Goal: Transaction & Acquisition: Purchase product/service

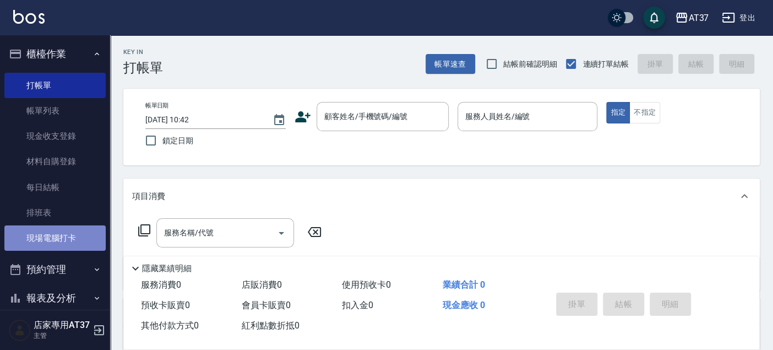
click at [78, 238] on link "現場電腦打卡" at bounding box center [54, 237] width 101 height 25
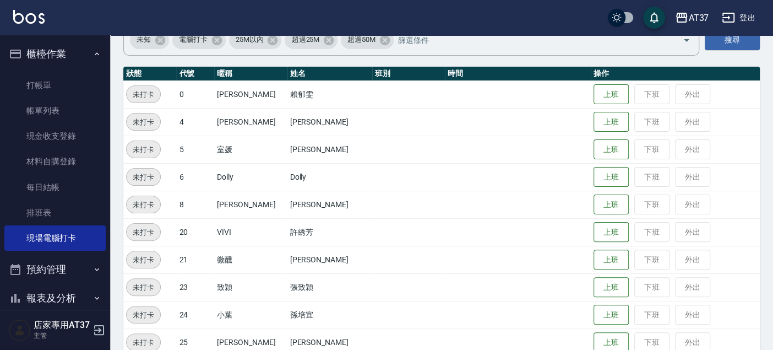
scroll to position [122, 0]
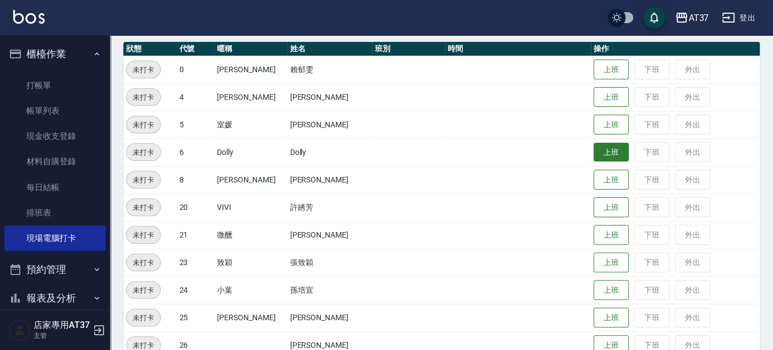
click at [602, 148] on button "上班" at bounding box center [611, 152] width 35 height 19
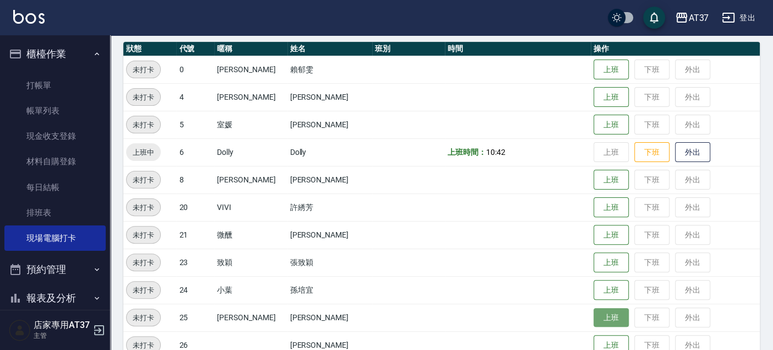
click at [607, 316] on button "上班" at bounding box center [611, 317] width 35 height 19
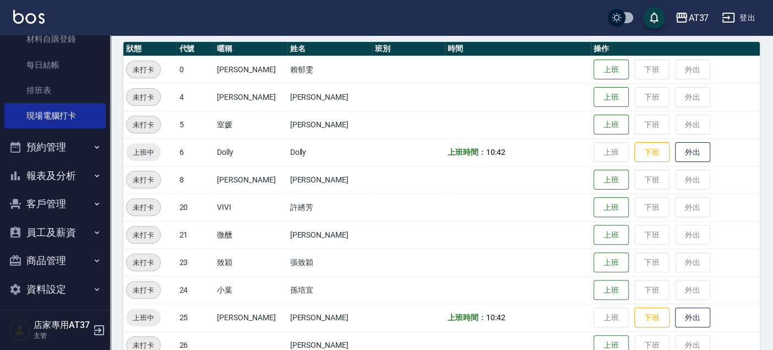
scroll to position [128, 0]
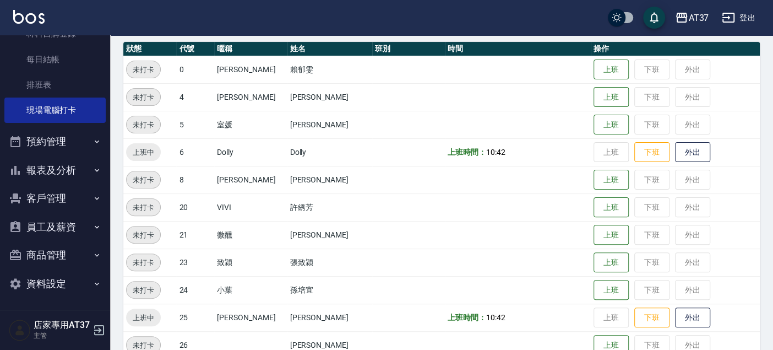
click at [66, 170] on button "報表及分析" at bounding box center [54, 170] width 101 height 29
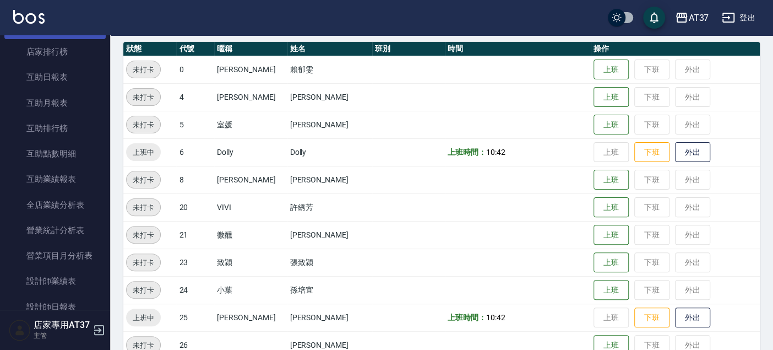
scroll to position [373, 0]
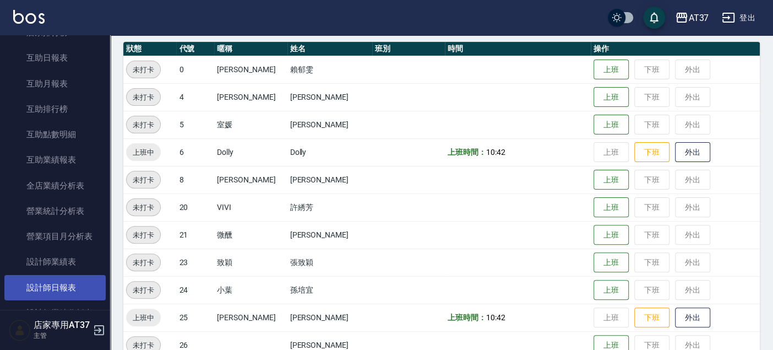
click at [72, 280] on link "設計師日報表" at bounding box center [54, 287] width 101 height 25
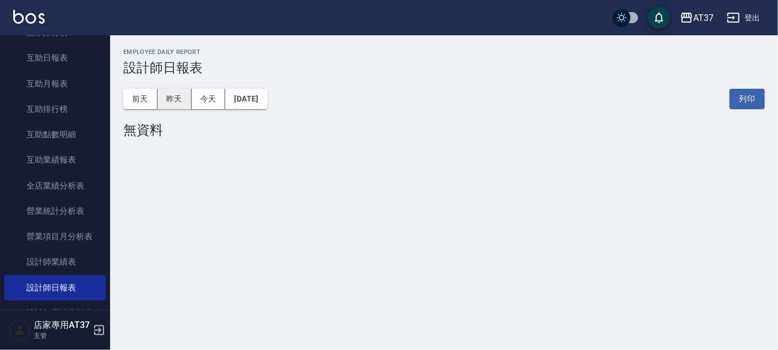
click at [172, 97] on button "昨天" at bounding box center [174, 99] width 34 height 20
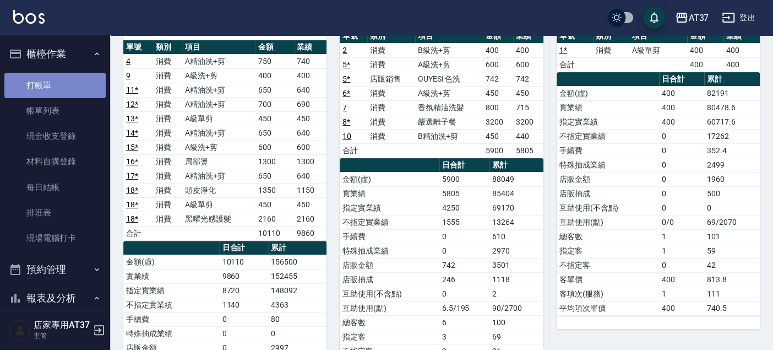
click at [66, 80] on link "打帳單" at bounding box center [54, 85] width 101 height 25
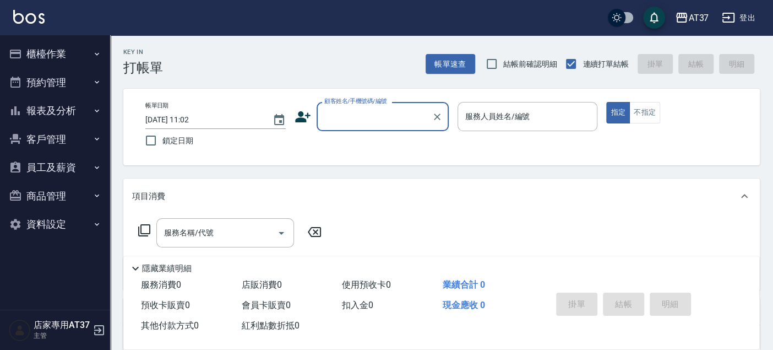
click at [29, 47] on button "櫃檯作業" at bounding box center [54, 54] width 101 height 29
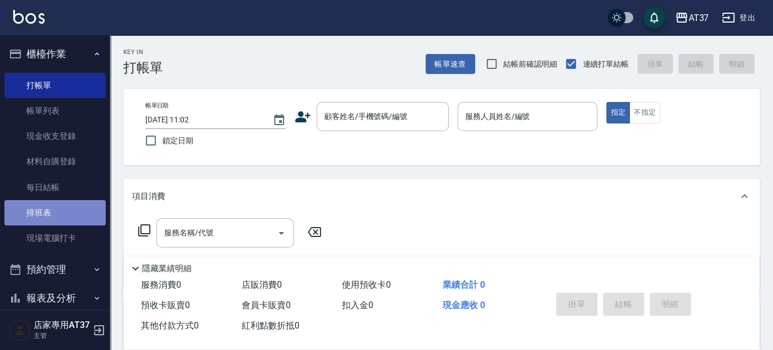
click at [66, 216] on link "排班表" at bounding box center [54, 212] width 101 height 25
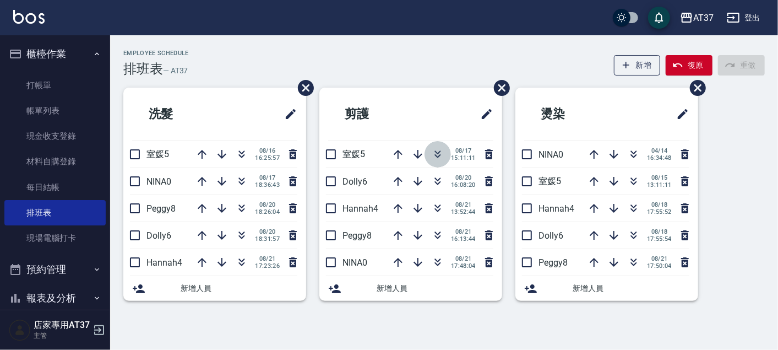
click at [439, 152] on icon "button" at bounding box center [438, 152] width 6 height 4
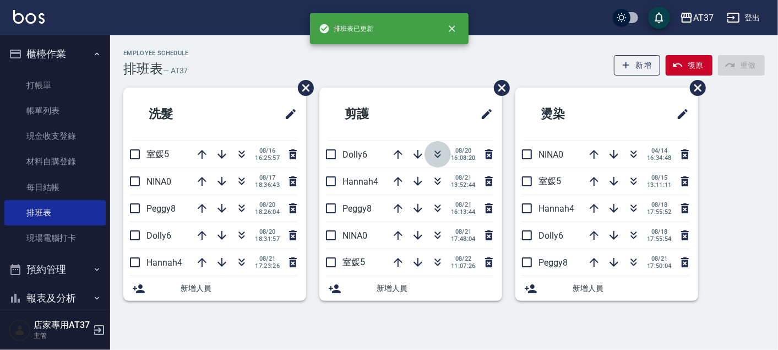
click at [439, 152] on icon "button" at bounding box center [438, 152] width 6 height 4
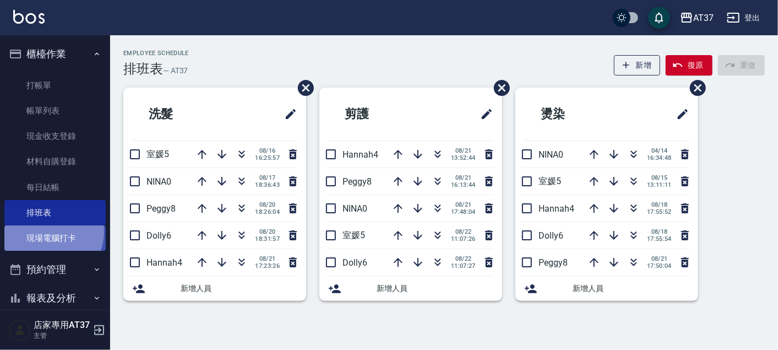
click at [48, 232] on link "現場電腦打卡" at bounding box center [54, 237] width 101 height 25
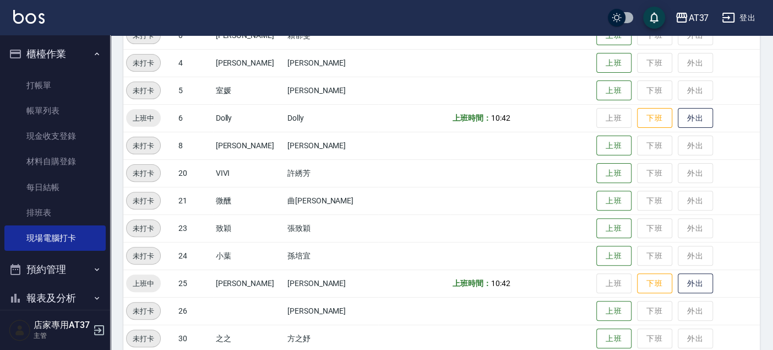
scroll to position [183, 0]
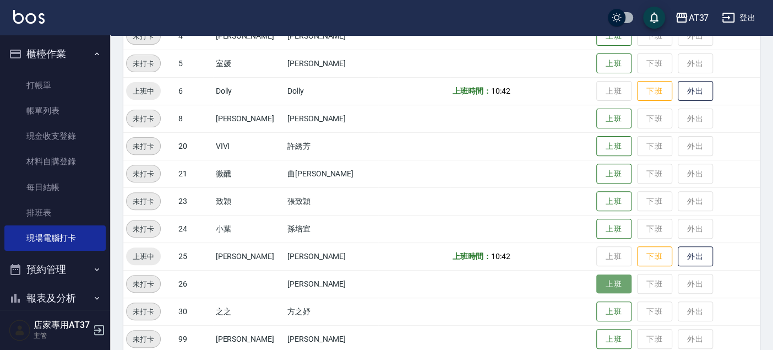
click at [596, 282] on button "上班" at bounding box center [613, 283] width 35 height 19
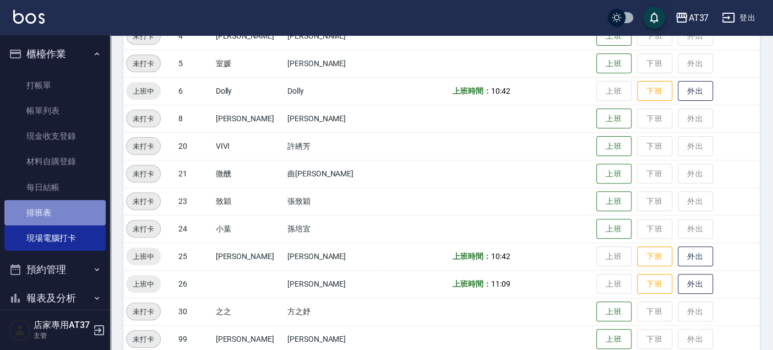
click at [93, 202] on link "排班表" at bounding box center [54, 212] width 101 height 25
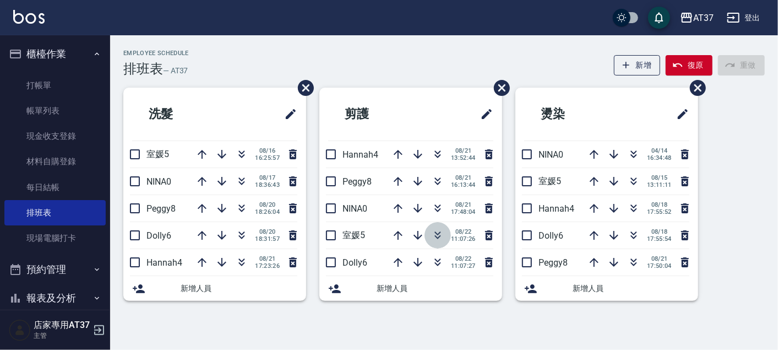
click at [437, 235] on icon "button" at bounding box center [437, 235] width 13 height 13
click at [436, 233] on icon "button" at bounding box center [437, 235] width 13 height 13
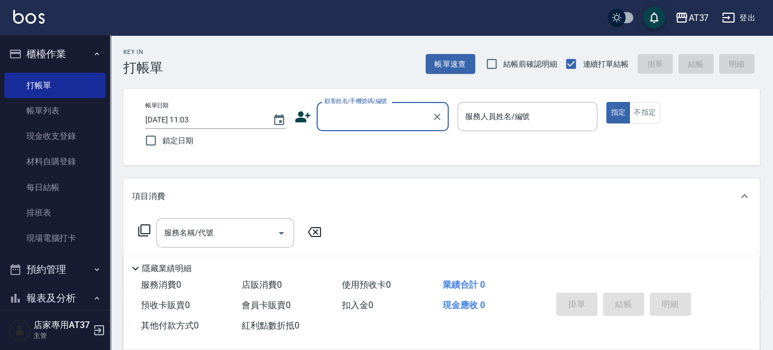
click at [354, 108] on input "顧客姓名/手機號碼/編號" at bounding box center [375, 116] width 106 height 19
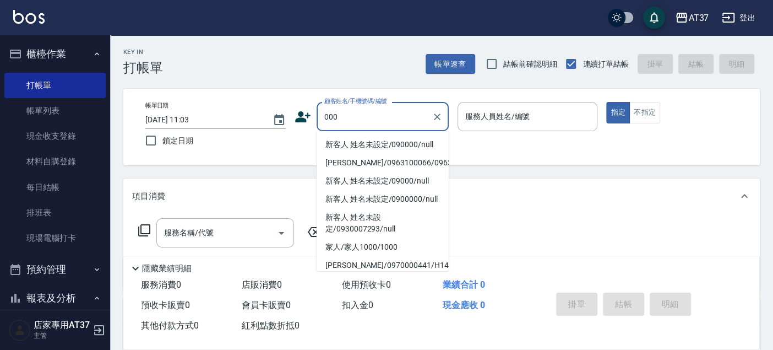
click at [385, 137] on li "新客人 姓名未設定/090000/null" at bounding box center [383, 144] width 132 height 18
type input "新客人 姓名未設定/090000/null"
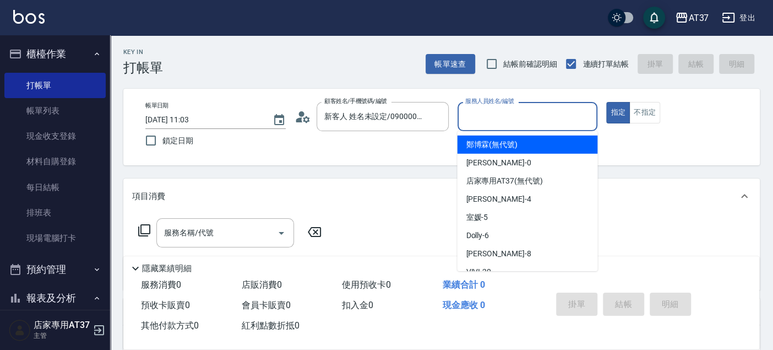
click at [480, 121] on input "服務人員姓名/編號" at bounding box center [528, 116] width 130 height 19
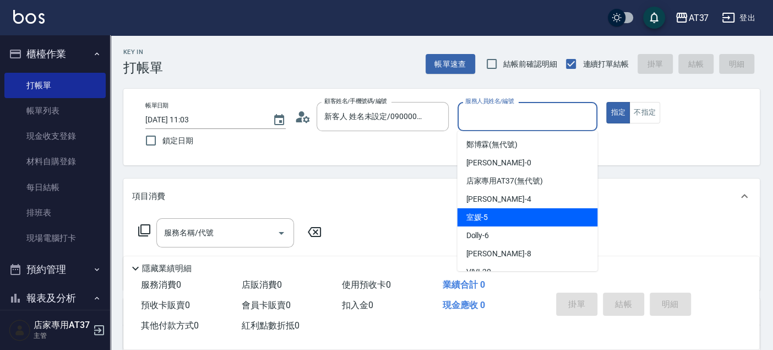
click at [553, 214] on div "室媛 -5" at bounding box center [527, 217] width 140 height 18
type input "室媛-5"
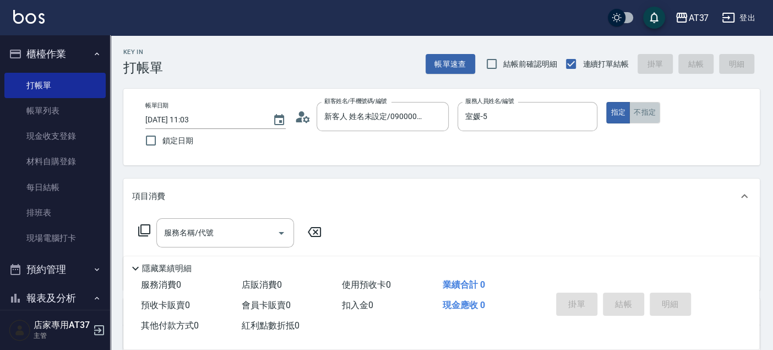
click at [634, 110] on button "不指定" at bounding box center [644, 112] width 31 height 21
click at [239, 226] on input "服務名稱/代號" at bounding box center [216, 232] width 111 height 19
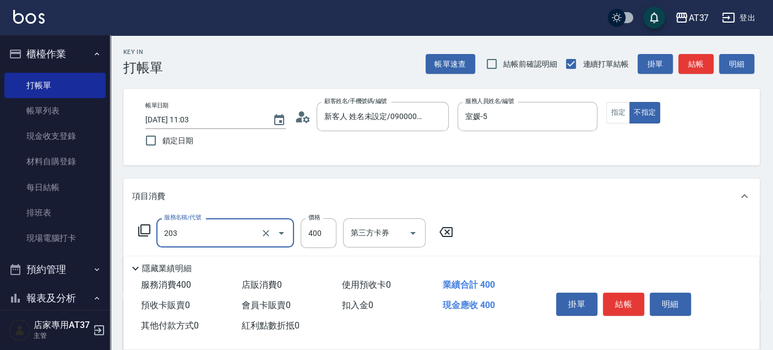
type input "B級洗+剪(203)"
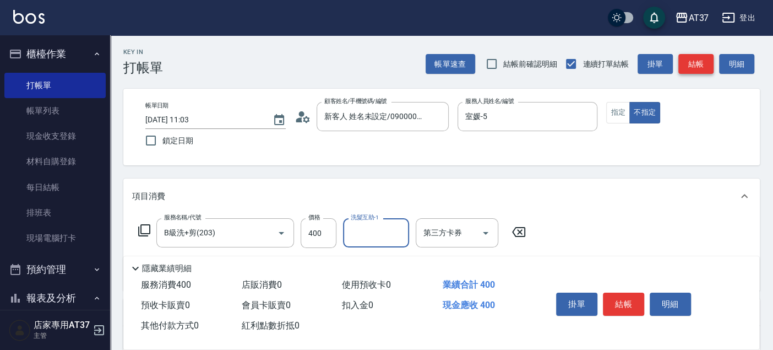
click at [690, 65] on button "結帳" at bounding box center [695, 64] width 35 height 20
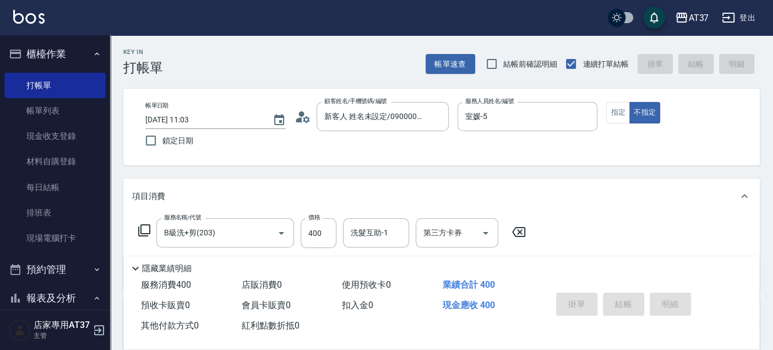
type input "[DATE] 11:38"
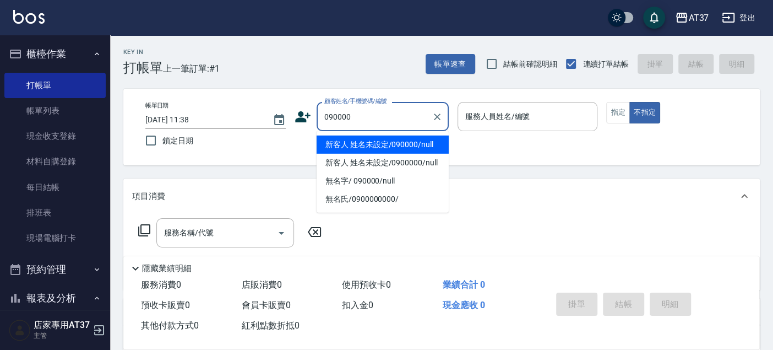
type input "新客人 姓名未設定/090000/null"
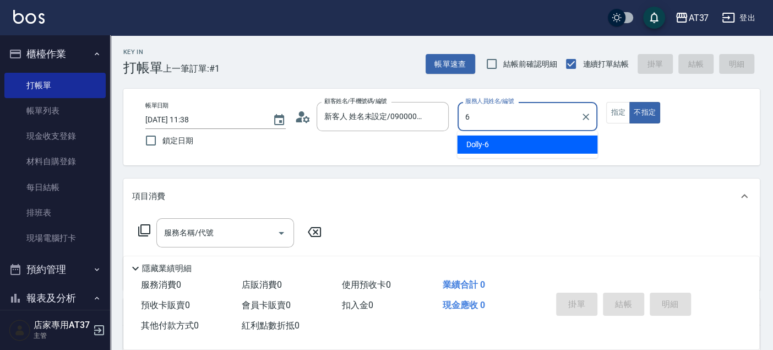
type input "6"
type button "false"
type input "Dolly-6"
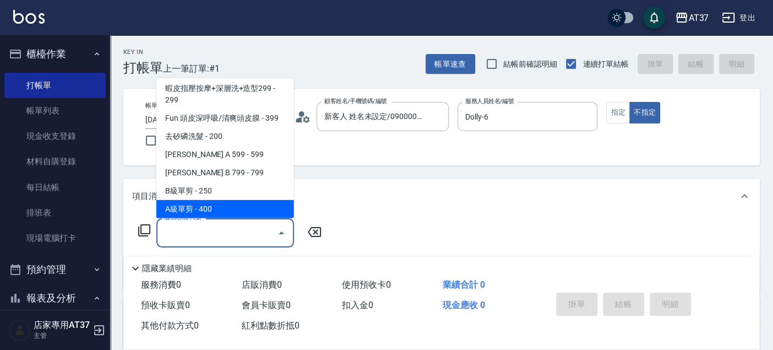
scroll to position [203, 0]
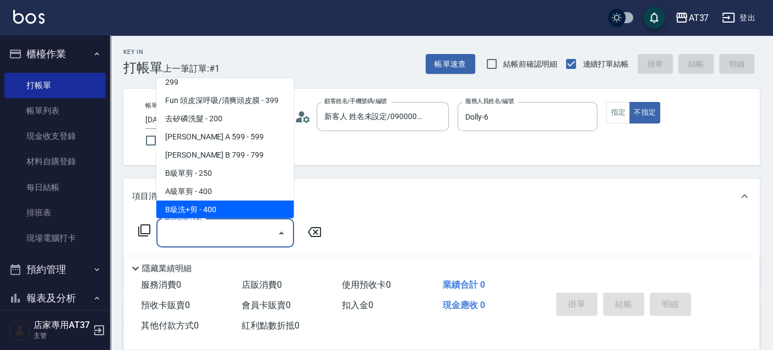
type input "B級洗+剪(203)"
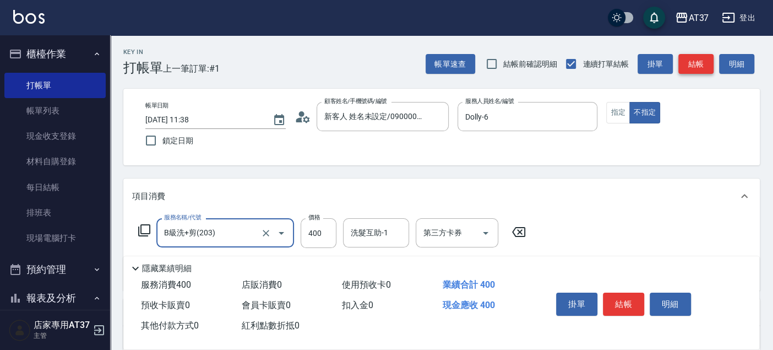
click at [697, 66] on button "結帳" at bounding box center [695, 64] width 35 height 20
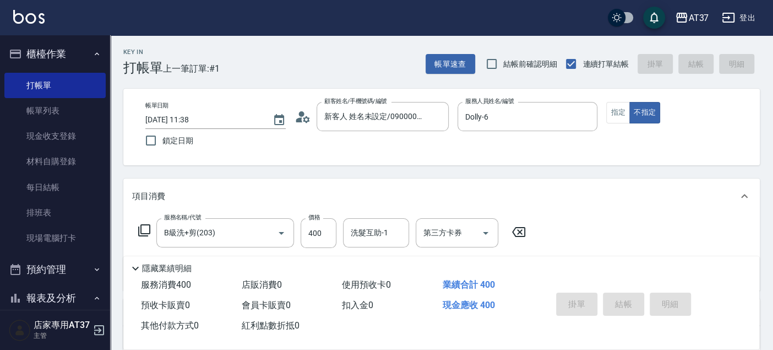
type input "[DATE] 11:45"
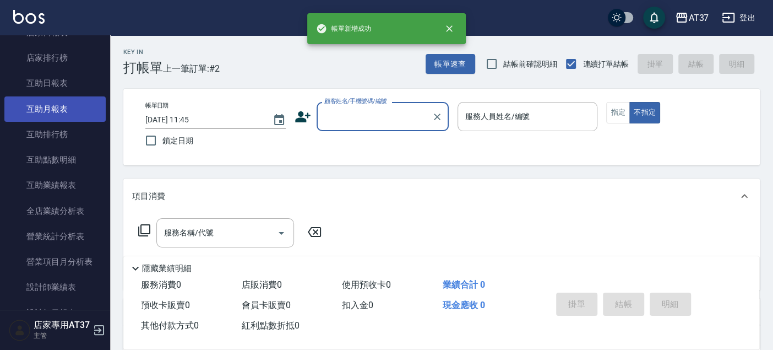
scroll to position [428, 0]
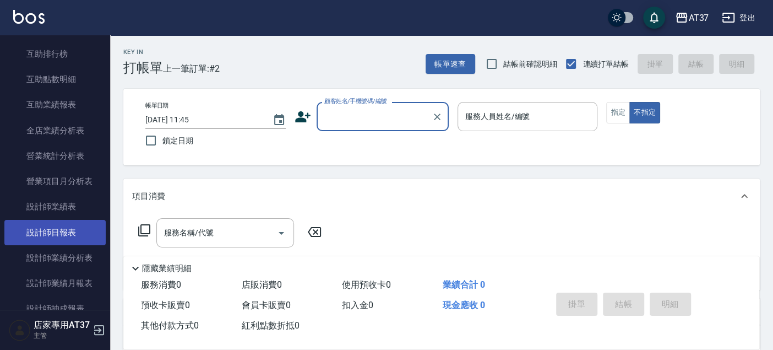
click at [45, 238] on link "設計師日報表" at bounding box center [54, 232] width 101 height 25
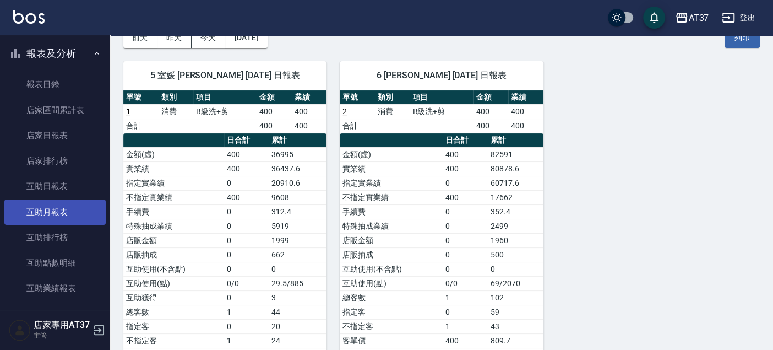
scroll to position [489, 0]
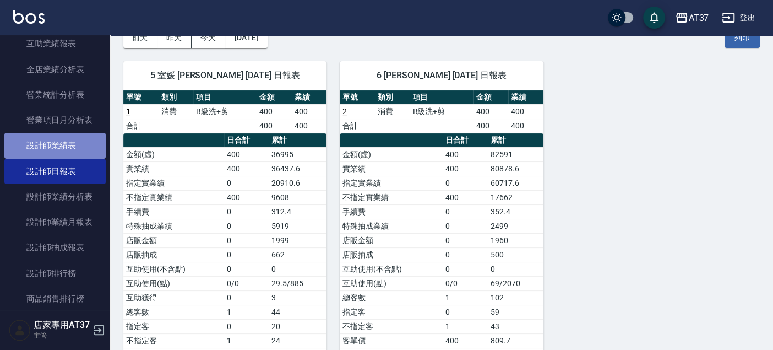
click at [67, 136] on link "設計師業績表" at bounding box center [54, 145] width 101 height 25
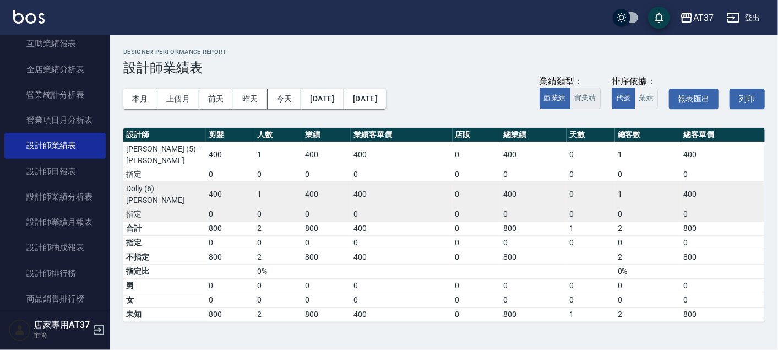
drag, startPoint x: 602, startPoint y: 85, endPoint x: 596, endPoint y: 95, distance: 12.1
click at [602, 85] on div "本月 上個月 [DATE] [DATE] [DATE] [DATE] [DATE] 業績類型： 虛業績 實業績 排序依據： 代號 業績 報表匯出 列印" at bounding box center [443, 98] width 641 height 47
click at [595, 97] on button "實業績" at bounding box center [585, 98] width 31 height 21
click at [133, 93] on button "本月" at bounding box center [140, 99] width 34 height 20
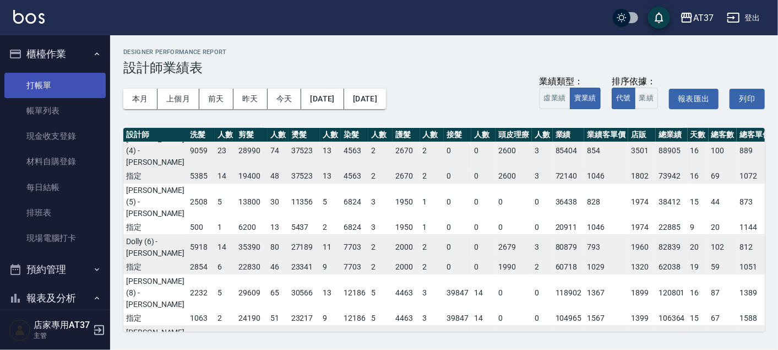
click at [34, 91] on link "打帳單" at bounding box center [54, 85] width 101 height 25
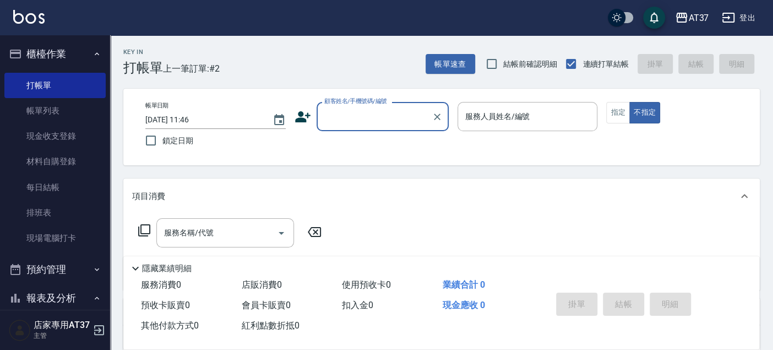
click at [351, 123] on input "顧客姓名/手機號碼/編號" at bounding box center [375, 116] width 106 height 19
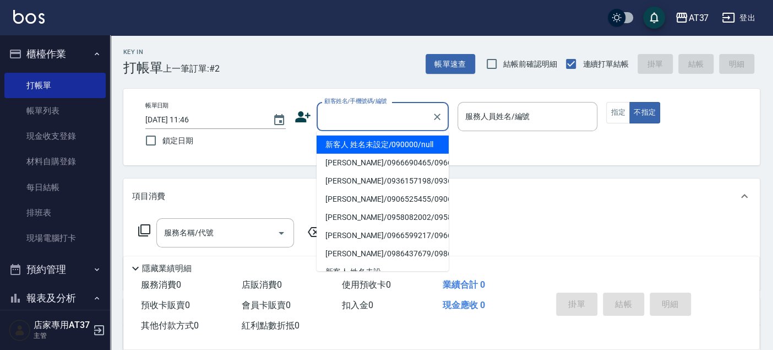
click at [360, 144] on li "新客人 姓名未設定/090000/null" at bounding box center [383, 144] width 132 height 18
type input "新客人 姓名未設定/090000/null"
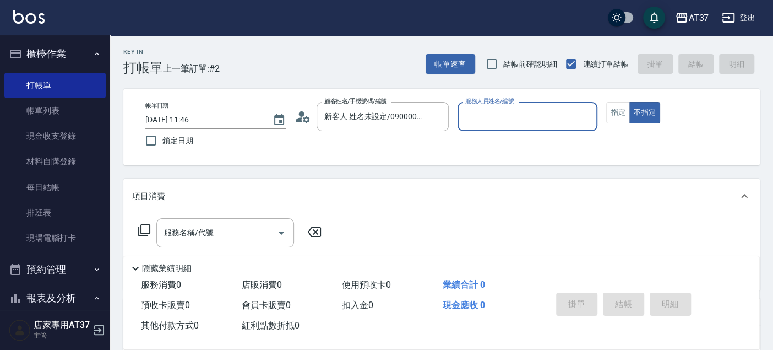
click at [524, 120] on input "服務人員姓名/編號" at bounding box center [528, 116] width 130 height 19
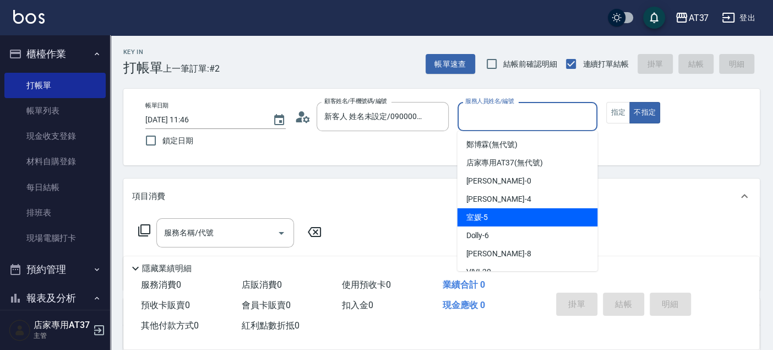
click at [546, 209] on div "室媛 -5" at bounding box center [527, 217] width 140 height 18
type input "室媛-5"
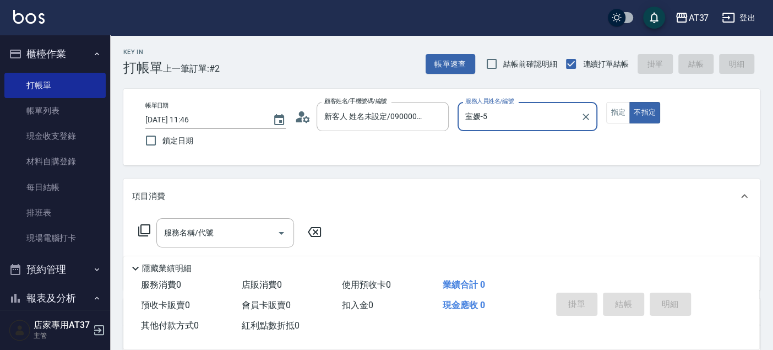
click at [143, 227] on icon at bounding box center [144, 230] width 13 height 13
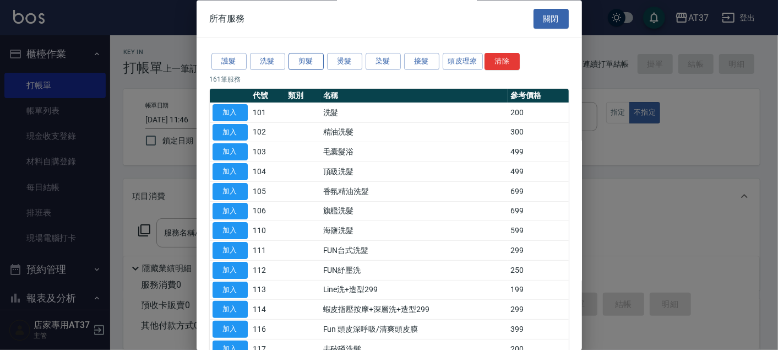
click at [293, 62] on button "剪髮" at bounding box center [306, 61] width 35 height 17
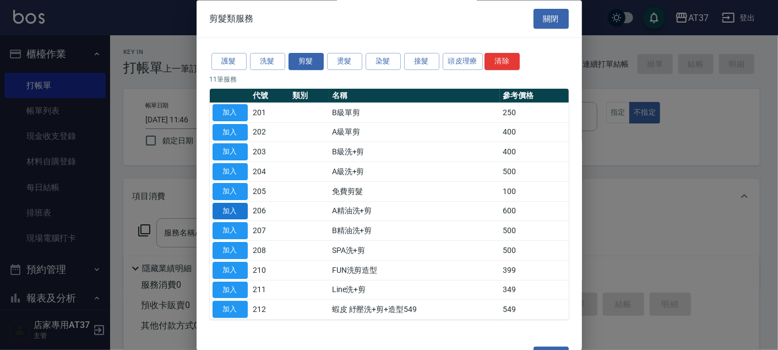
click at [237, 209] on button "加入" at bounding box center [230, 211] width 35 height 17
type input "A精油洗+剪(206)"
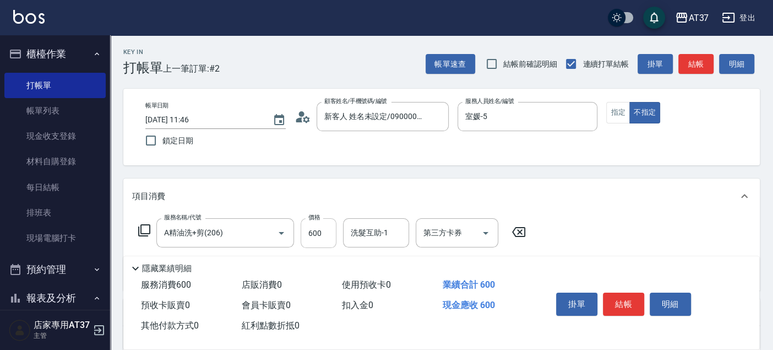
click at [314, 236] on input "600" at bounding box center [319, 233] width 36 height 30
type input "750"
type input "[PERSON_NAME]-26"
click at [704, 63] on button "結帳" at bounding box center [695, 64] width 35 height 20
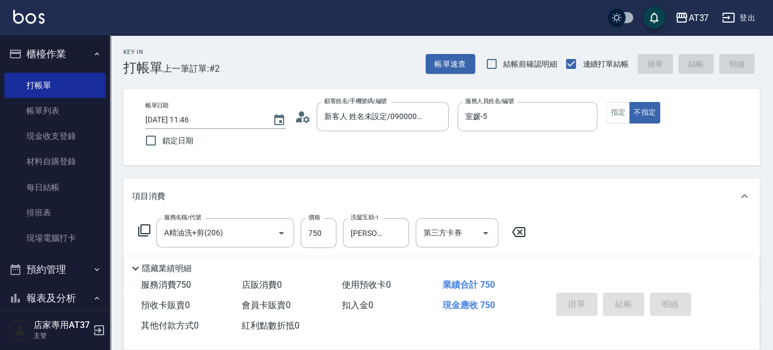
type input "[DATE] 12:13"
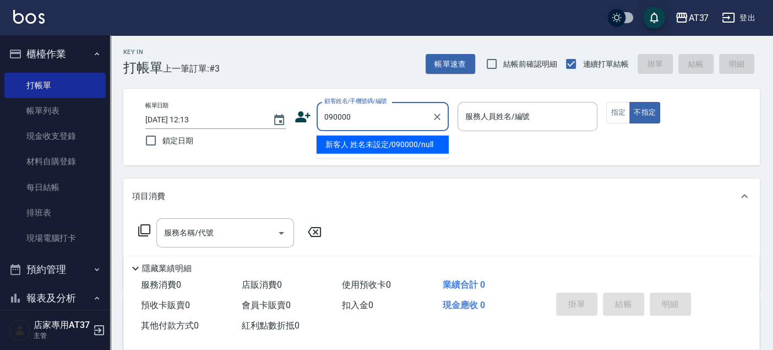
type input "新客人 姓名未設定/090000/null"
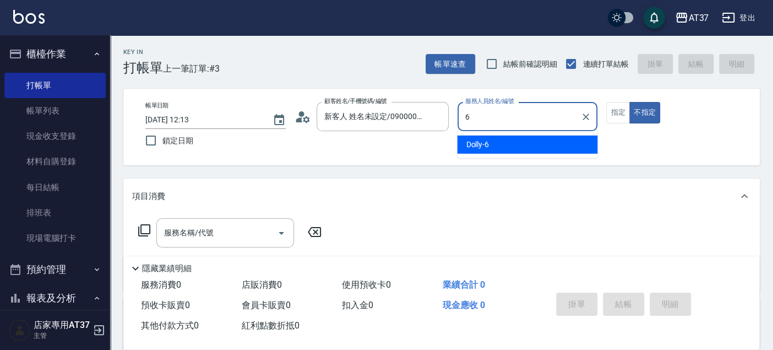
type input "6"
type button "false"
type input "Dolly-6"
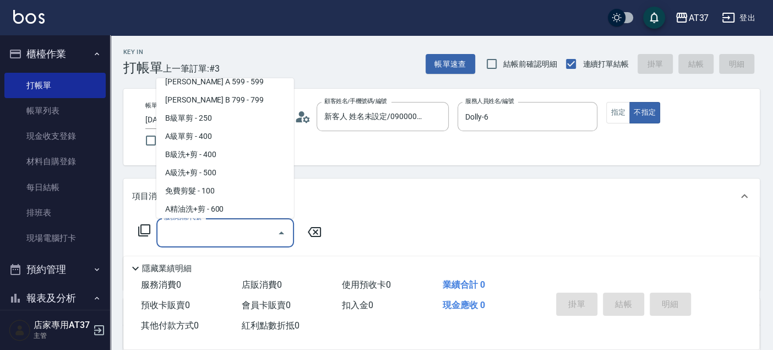
scroll to position [275, 0]
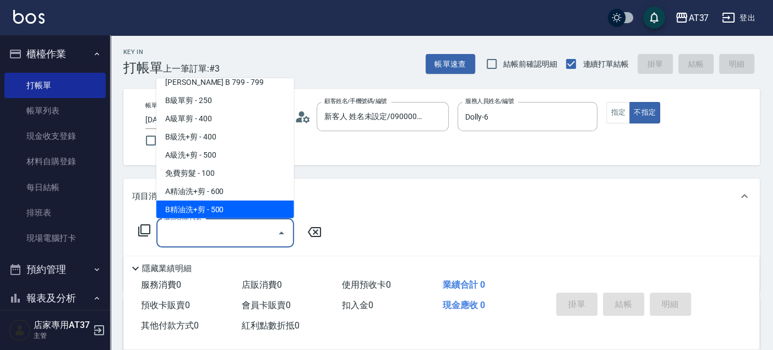
type input "B精油洗+剪(207)"
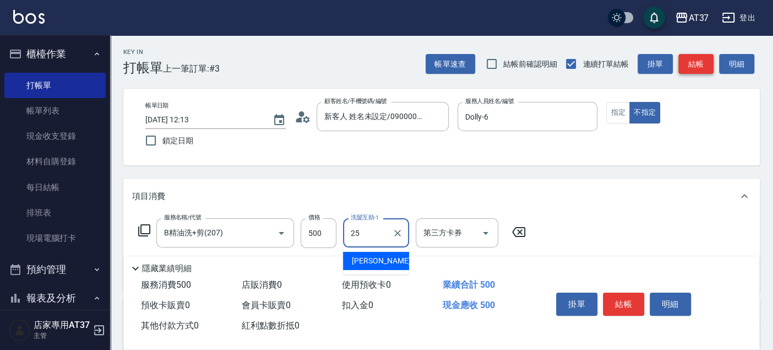
type input "[PERSON_NAME]-25"
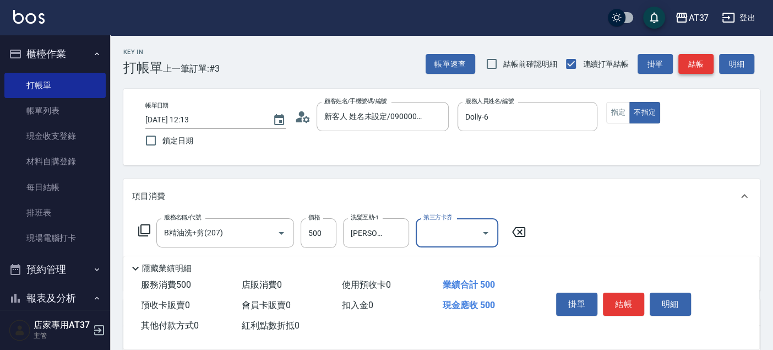
click at [683, 60] on button "結帳" at bounding box center [695, 64] width 35 height 20
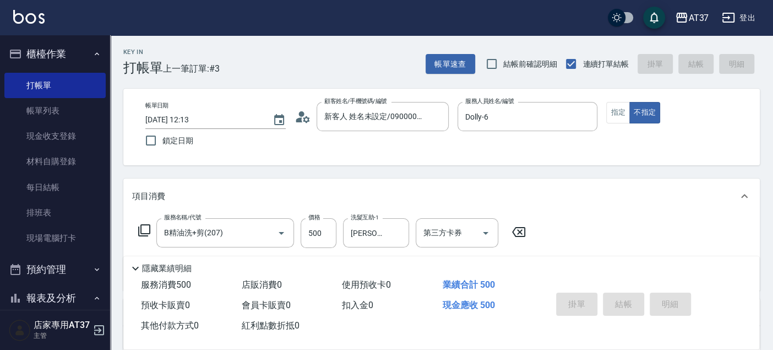
type input "[DATE] 12:16"
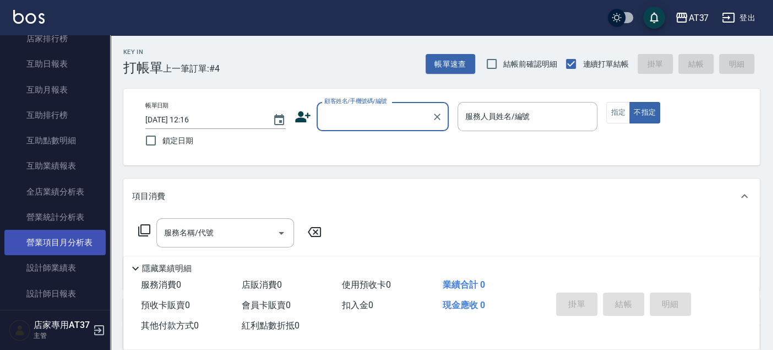
scroll to position [428, 0]
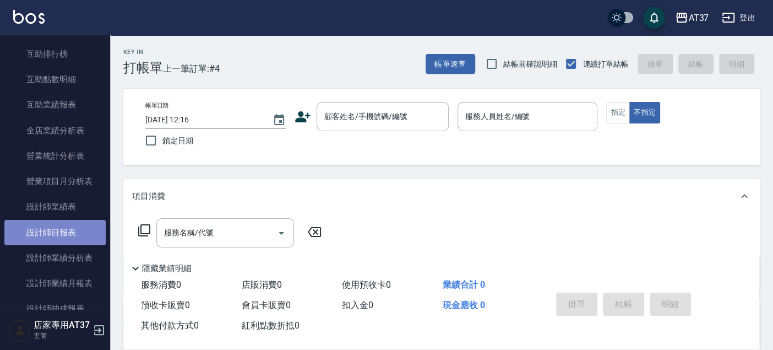
click at [76, 226] on link "設計師日報表" at bounding box center [54, 232] width 101 height 25
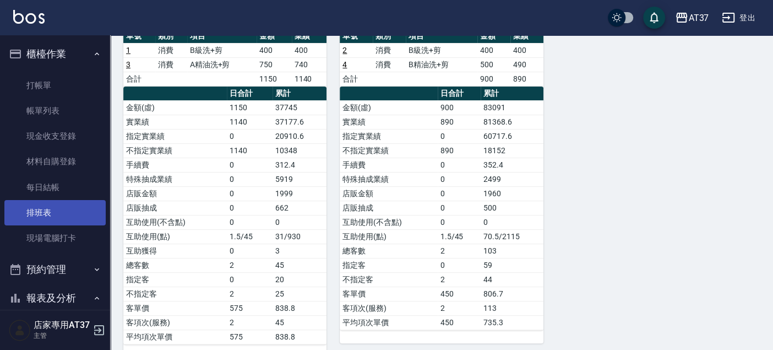
click at [62, 211] on link "排班表" at bounding box center [54, 212] width 101 height 25
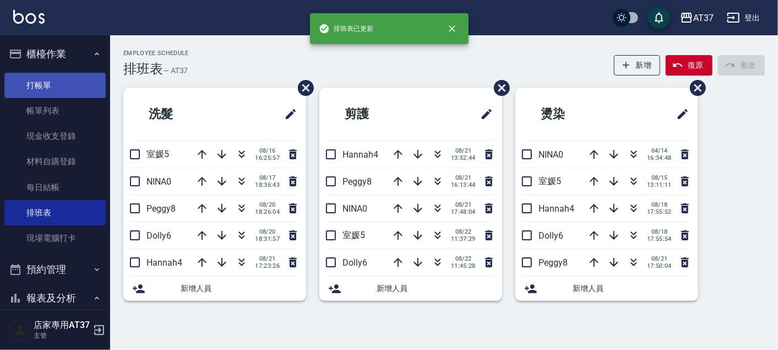
click at [64, 88] on link "打帳單" at bounding box center [54, 85] width 101 height 25
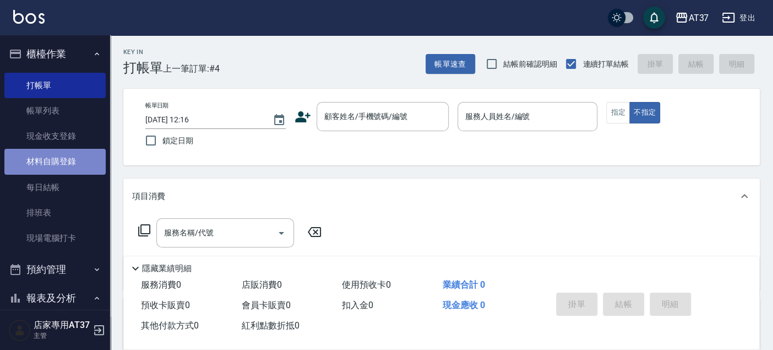
click at [69, 163] on link "材料自購登錄" at bounding box center [54, 161] width 101 height 25
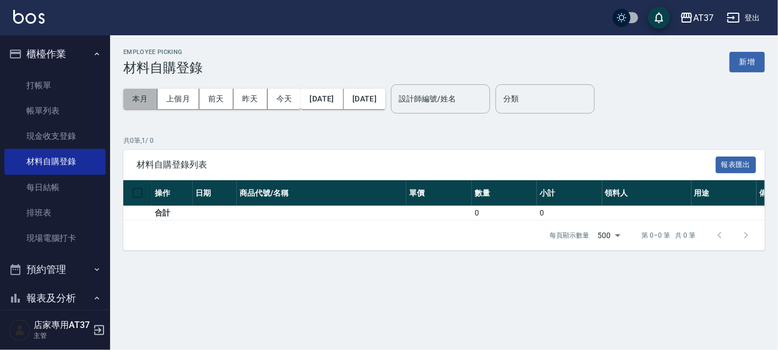
click at [151, 97] on button "本月" at bounding box center [140, 99] width 34 height 20
click at [192, 97] on button "上個月" at bounding box center [178, 99] width 42 height 20
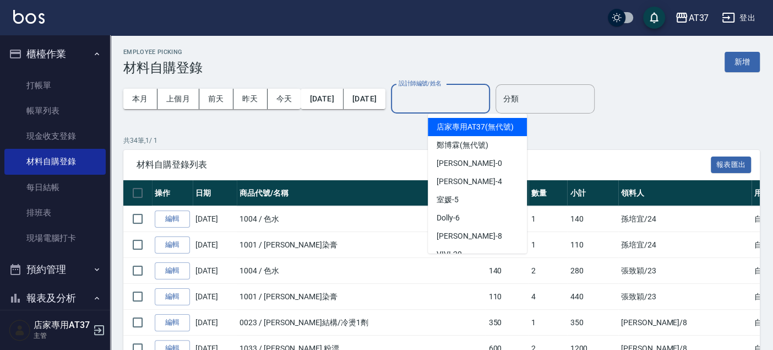
click at [458, 105] on input "設計師編號/姓名" at bounding box center [440, 98] width 89 height 19
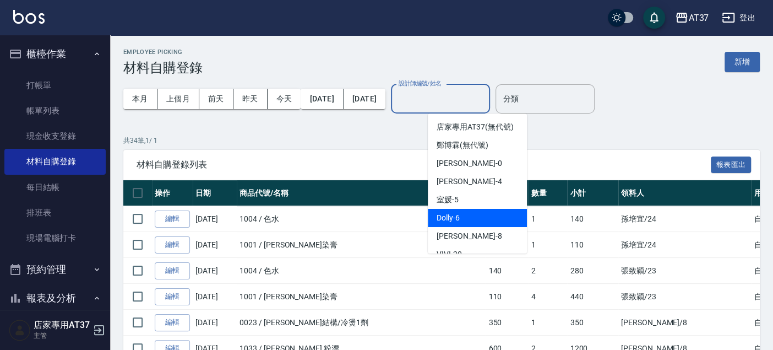
click at [457, 224] on span "Dolly -6" at bounding box center [448, 218] width 23 height 12
type input "Dolly-6"
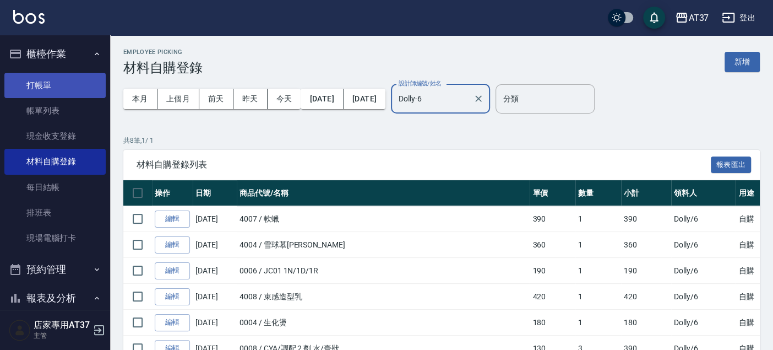
click at [51, 80] on link "打帳單" at bounding box center [54, 85] width 101 height 25
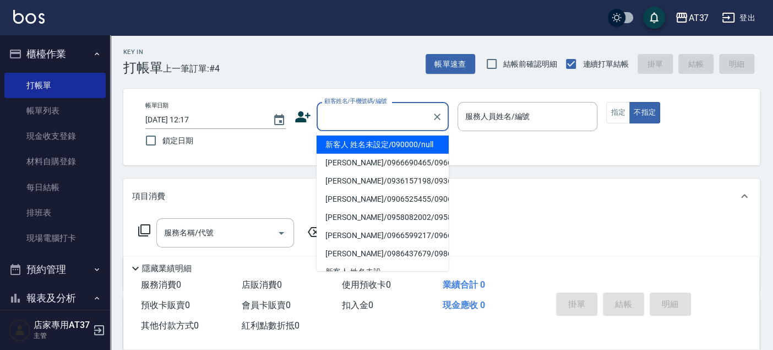
click at [407, 118] on input "顧客姓名/手機號碼/編號" at bounding box center [375, 116] width 106 height 19
click at [415, 143] on li "新客人 姓名未設定/090000/null" at bounding box center [383, 144] width 132 height 18
type input "新客人 姓名未設定/090000/null"
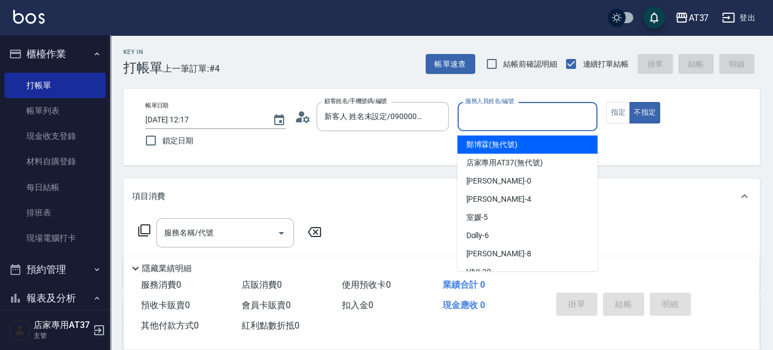
click at [525, 107] on input "服務人員姓名/編號" at bounding box center [528, 116] width 130 height 19
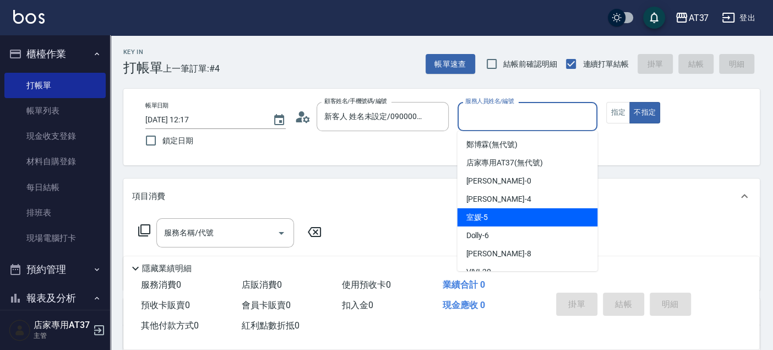
click at [546, 220] on div "室媛 -5" at bounding box center [527, 217] width 140 height 18
type input "室媛-5"
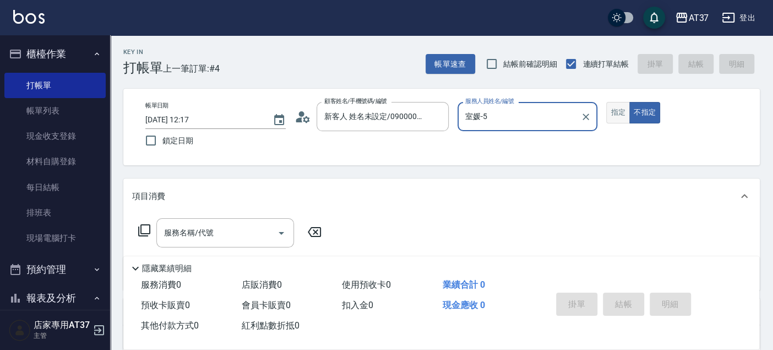
drag, startPoint x: 619, startPoint y: 111, endPoint x: 371, endPoint y: 230, distance: 274.8
click at [619, 111] on button "指定" at bounding box center [618, 112] width 24 height 21
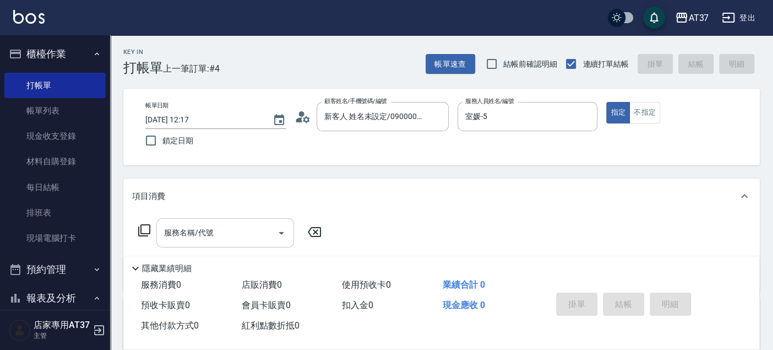
click at [217, 226] on input "服務名稱/代號" at bounding box center [216, 232] width 111 height 19
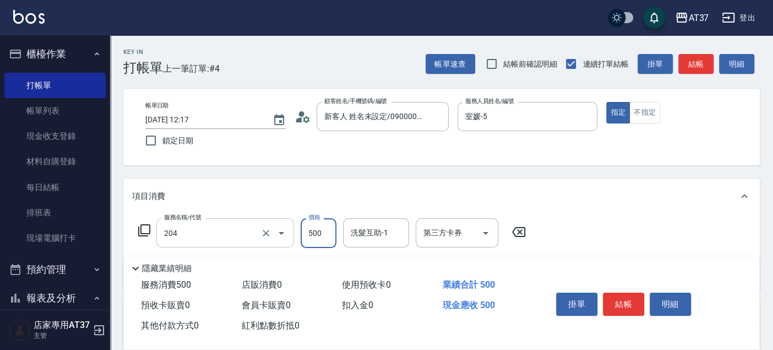
type input "A級洗+剪(204)"
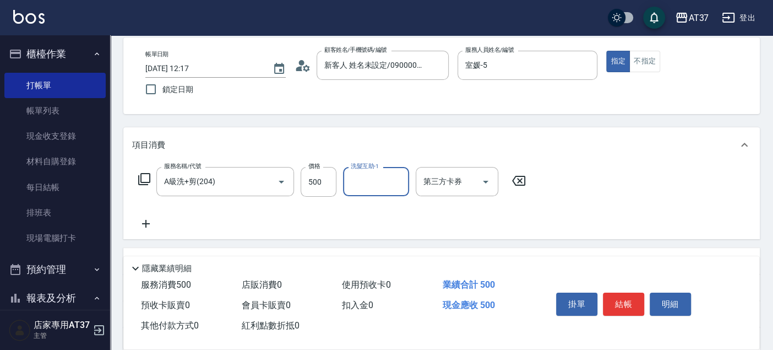
scroll to position [185, 0]
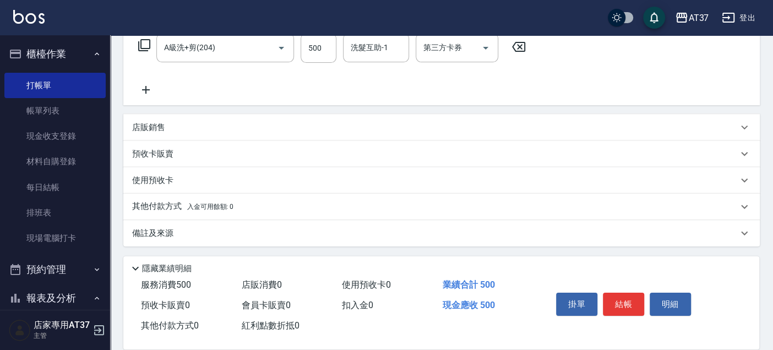
click at [170, 131] on div "店販銷售" at bounding box center [435, 128] width 606 height 12
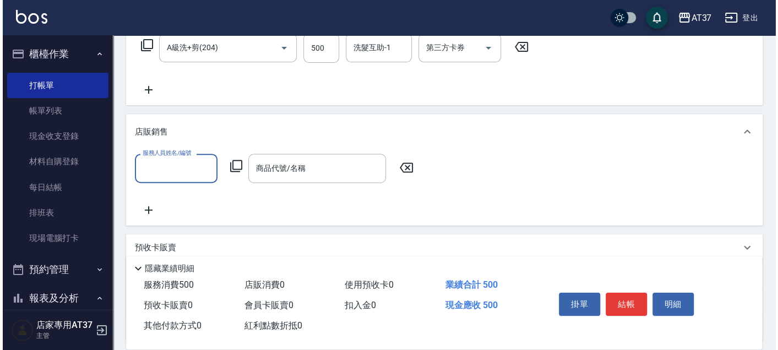
scroll to position [0, 0]
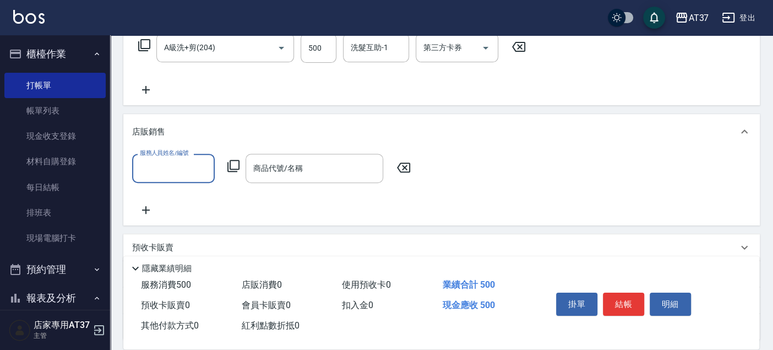
click at [198, 177] on input "服務人員姓名/編號" at bounding box center [173, 168] width 73 height 19
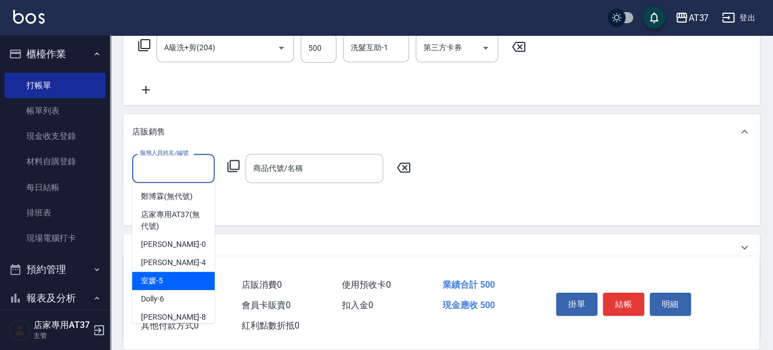
click at [186, 281] on div "室媛 -5" at bounding box center [173, 280] width 83 height 18
type input "室媛-5"
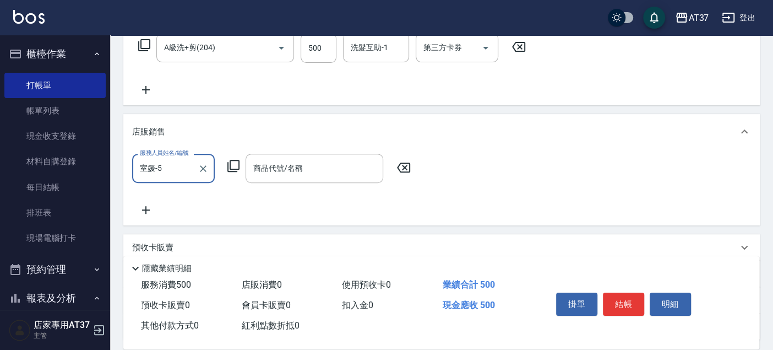
click at [233, 163] on icon at bounding box center [233, 165] width 13 height 13
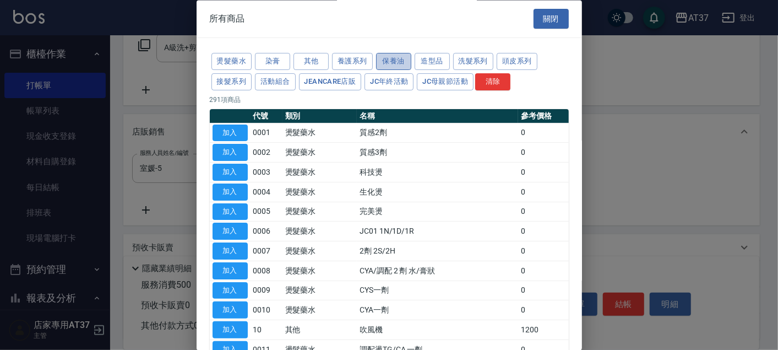
click at [406, 59] on button "保養油" at bounding box center [393, 61] width 35 height 17
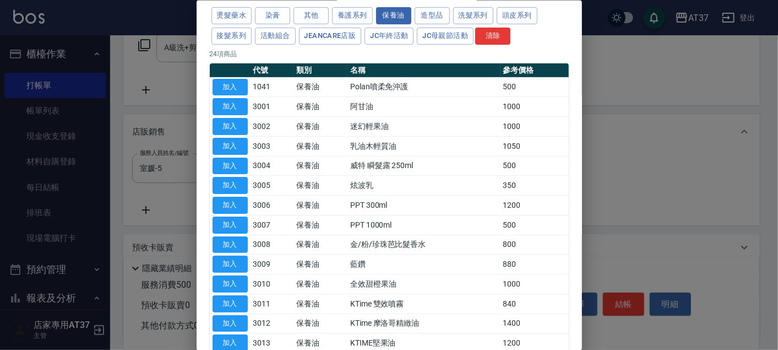
scroll to position [40, 0]
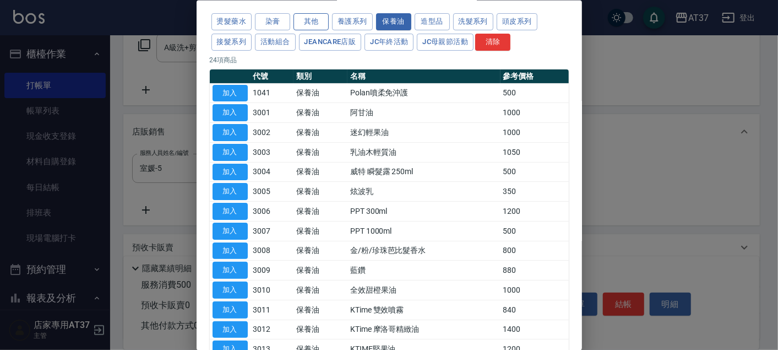
click at [308, 23] on button "其他" at bounding box center [310, 21] width 35 height 17
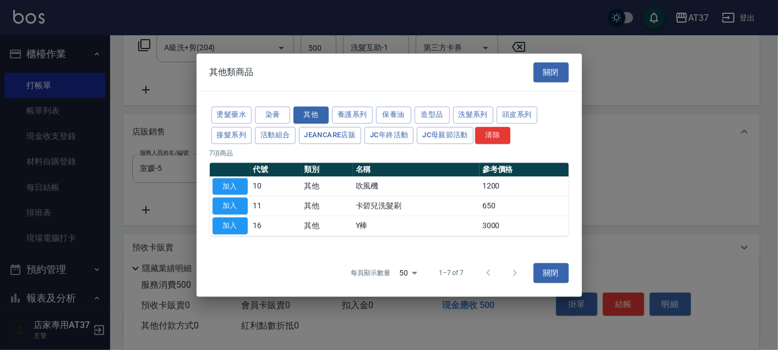
scroll to position [0, 0]
click at [355, 111] on button "養護系列" at bounding box center [352, 114] width 41 height 17
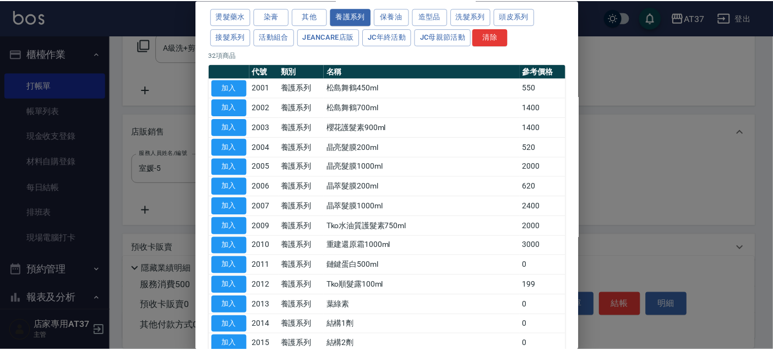
scroll to position [61, 0]
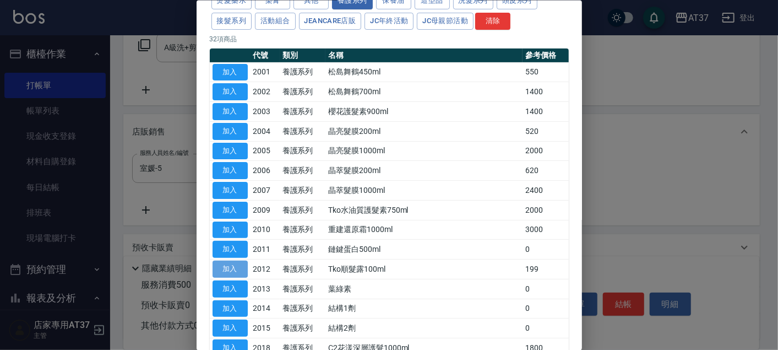
click at [231, 265] on button "加入" at bounding box center [230, 268] width 35 height 17
type input "Tko順髮露100ml"
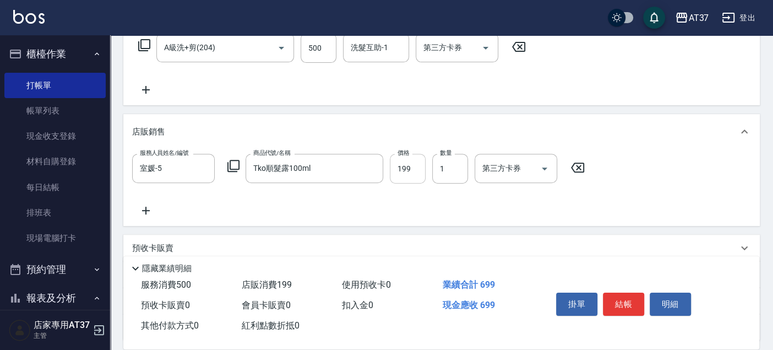
click at [401, 166] on input "199" at bounding box center [408, 169] width 36 height 30
type input "300"
click at [623, 303] on button "結帳" at bounding box center [623, 303] width 41 height 23
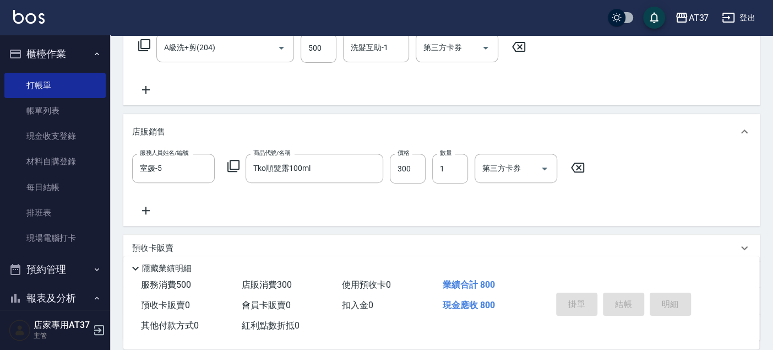
type input "[DATE] 12:43"
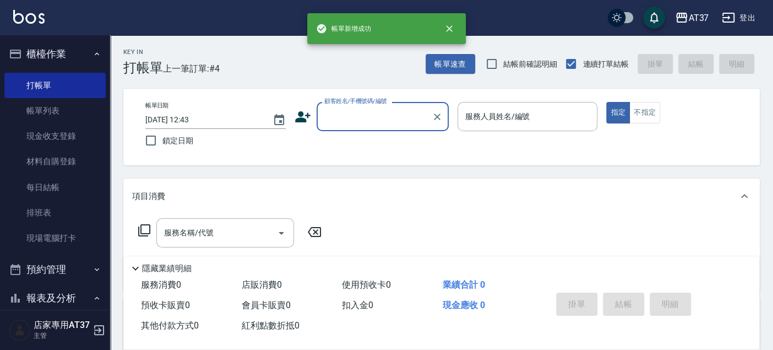
scroll to position [0, 0]
